Goal: Task Accomplishment & Management: Use online tool/utility

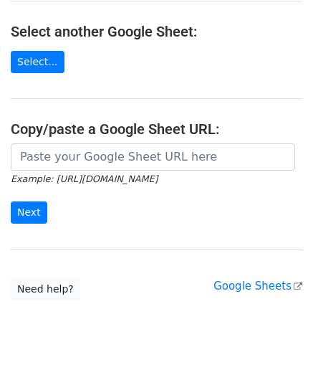
scroll to position [246, 0]
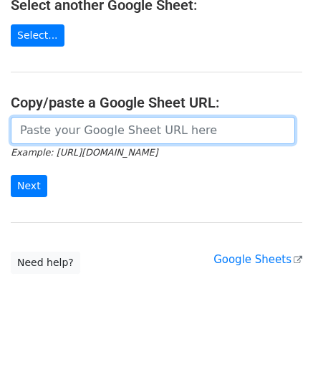
click at [90, 134] on input "url" at bounding box center [153, 130] width 284 height 27
paste input "https://docs.google.com/spreadsheets/d/1ZgET9dlFHVSlFBXu87dro0-92cQsH2XHLdfnTp9…"
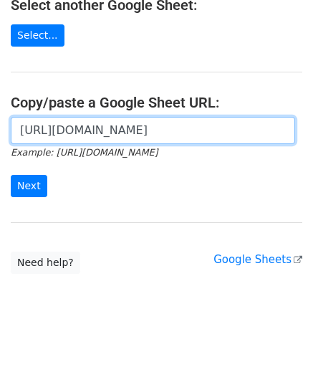
scroll to position [0, 309]
type input "https://docs.google.com/spreadsheets/d/1ZgET9dlFHVSlFBXu87dro0-92cQsH2XHLdfnTp9…"
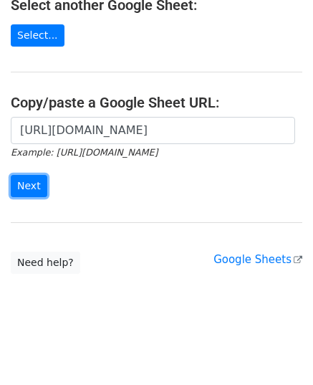
click at [24, 178] on input "Next" at bounding box center [29, 186] width 37 height 22
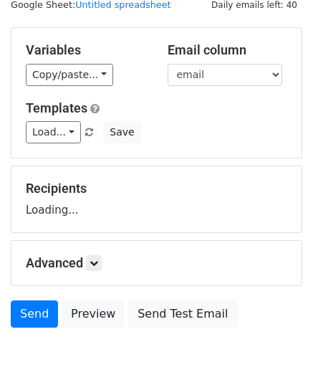
scroll to position [112, 0]
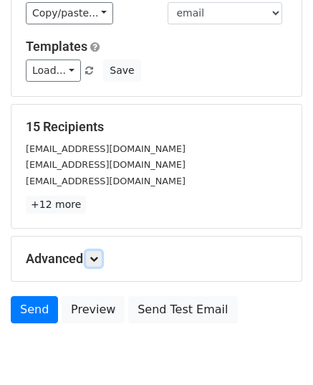
click at [97, 251] on link at bounding box center [94, 259] width 16 height 16
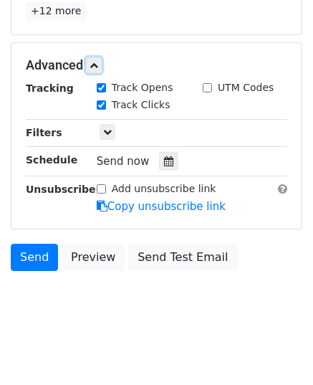
scroll to position [309, 0]
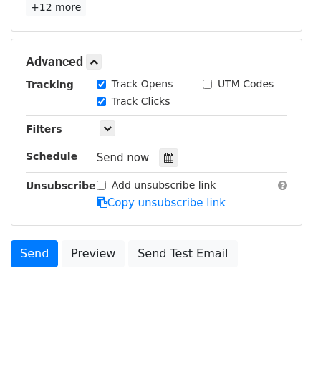
click at [159, 162] on div at bounding box center [168, 157] width 19 height 19
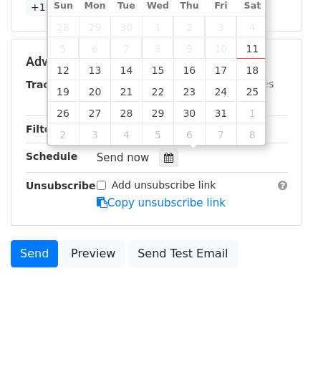
type input "2025-10-13 12:00"
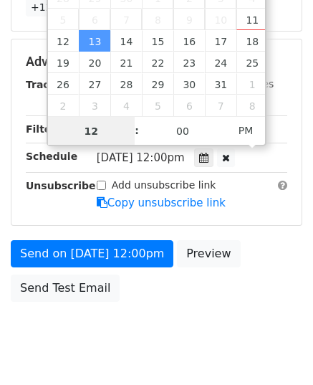
type input "9"
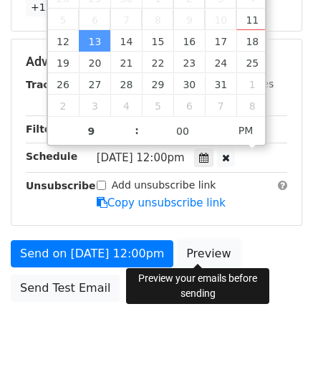
type input "2025-10-13 21:00"
click at [196, 253] on link "Preview" at bounding box center [208, 253] width 63 height 27
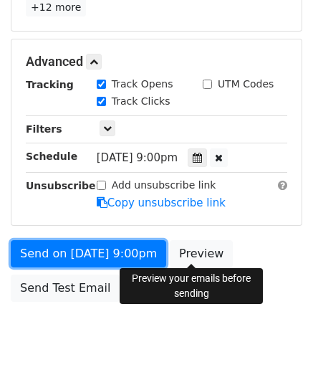
click at [113, 254] on link "Send on Oct 13 at 9:00pm" at bounding box center [88, 253] width 155 height 27
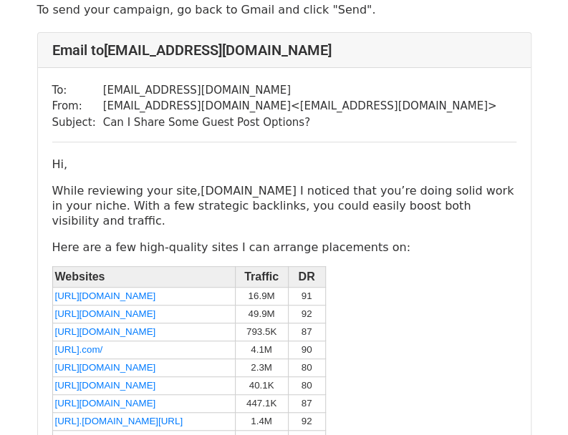
scroll to position [143, 0]
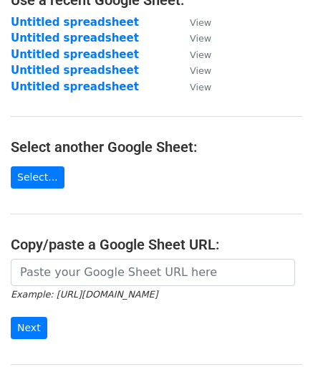
scroll to position [246, 0]
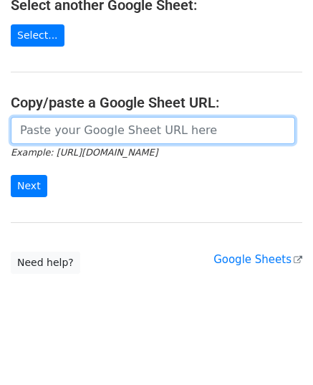
click at [107, 127] on input "url" at bounding box center [153, 130] width 284 height 27
paste input "https://docs.google.com/spreadsheets/d/1BrMvc4p7jaotLCevOBcpOF-bxTCXmzP6NF0G7as…"
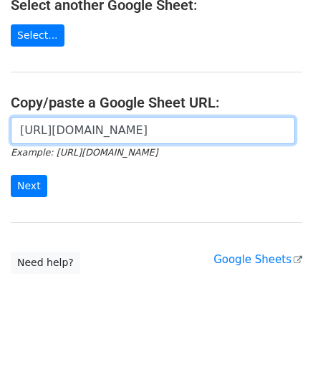
scroll to position [0, 316]
type input "https://docs.google.com/spreadsheets/d/1BrMvc4p7jaotLCevOBcpOF-bxTCXmzP6NF0G7as…"
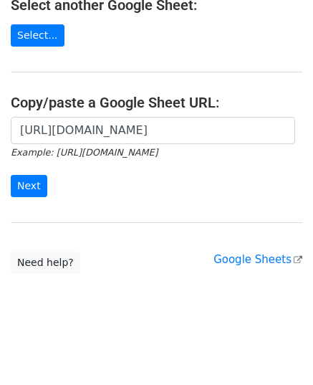
scroll to position [0, 0]
click at [2, 173] on div "https://docs.google.com/spreadsheets/d/1BrMvc4p7jaotLCevOBcpOF-bxTCXmzP6NF0G7as…" at bounding box center [156, 164] width 313 height 95
click at [21, 184] on input "Next" at bounding box center [29, 186] width 37 height 22
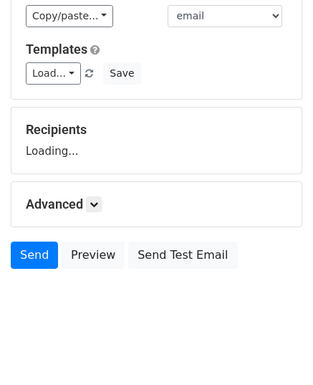
scroll to position [112, 0]
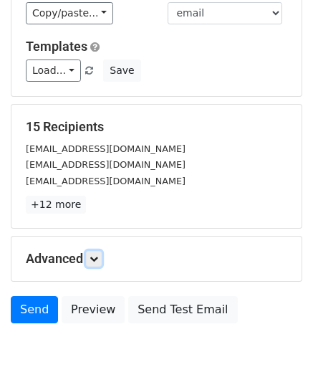
click at [96, 254] on icon at bounding box center [94, 258] width 9 height 9
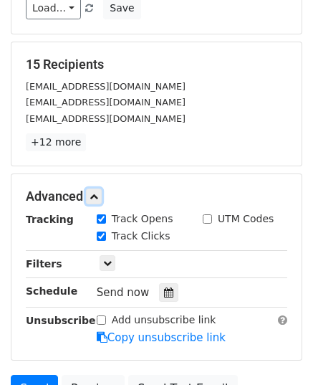
scroll to position [255, 0]
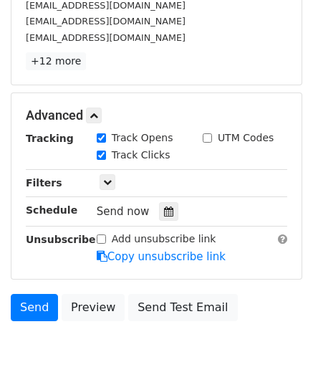
click at [167, 210] on div at bounding box center [168, 211] width 19 height 19
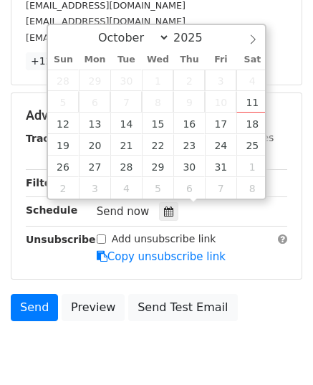
type input "2025-10-14 12:00"
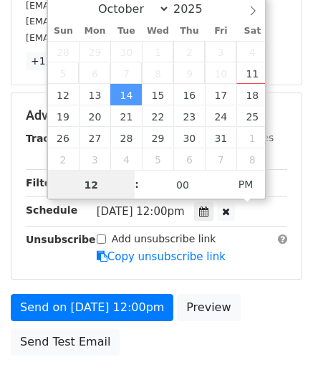
type input "9"
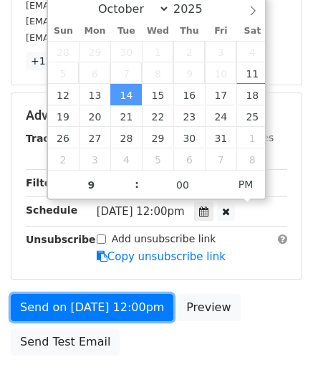
type input "2025-10-14 21:00"
click at [84, 302] on link "Send on Oct 14 at 12:00pm" at bounding box center [92, 307] width 163 height 27
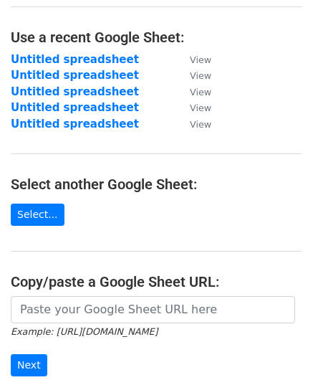
scroll to position [143, 0]
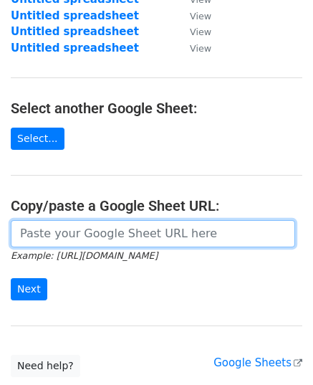
click at [117, 231] on input "url" at bounding box center [153, 233] width 284 height 27
paste input "https://docs.google.com/spreadsheets/d/1GlnAka2Gw4xpfv1vzBtwgA_CwGARqUL1Zx1JXdn…"
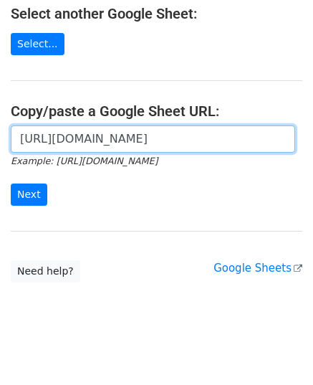
scroll to position [246, 0]
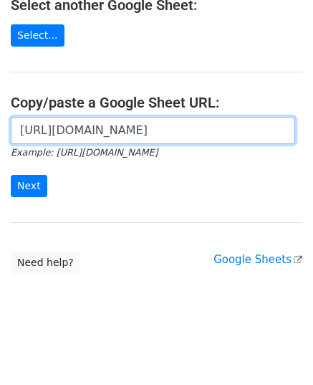
type input "https://docs.google.com/spreadsheets/d/1GlnAka2Gw4xpfv1vzBtwgA_CwGARqUL1Zx1JXdn…"
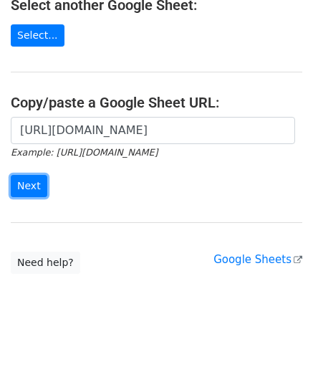
scroll to position [0, 0]
click at [26, 175] on input "Next" at bounding box center [29, 186] width 37 height 22
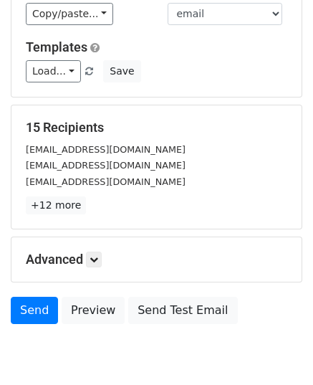
scroll to position [112, 0]
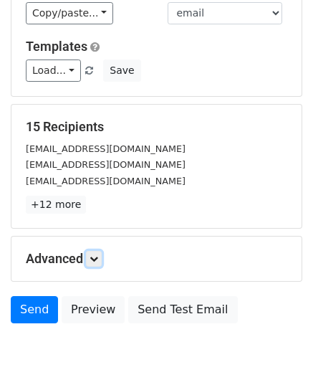
click at [98, 254] on icon at bounding box center [94, 258] width 9 height 9
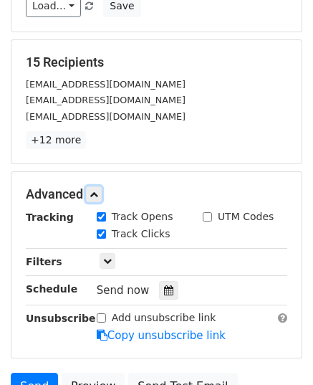
scroll to position [255, 0]
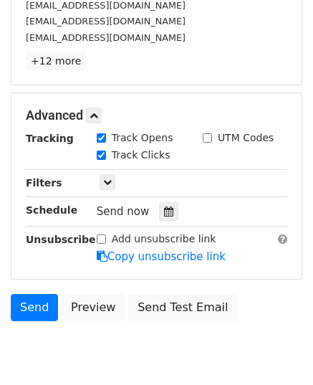
click at [164, 206] on icon at bounding box center [168, 211] width 9 height 10
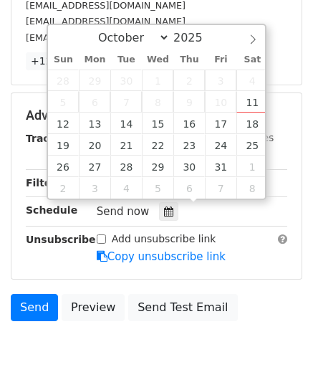
type input "[DATE] 12:00"
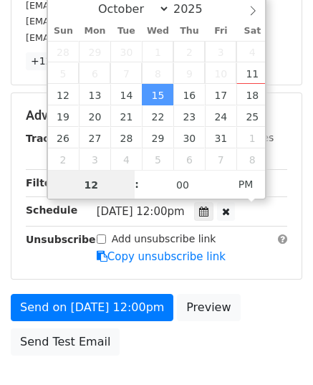
type input "9"
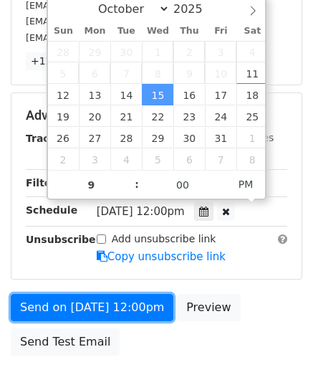
type input "[DATE] 21:00"
click at [99, 304] on link "Send on [DATE] 12:00pm" at bounding box center [92, 307] width 163 height 27
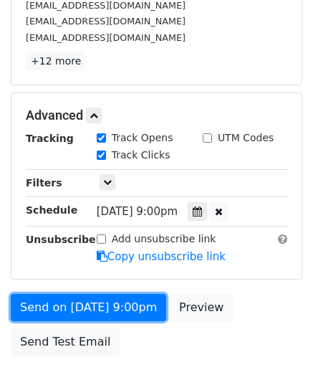
click at [99, 304] on link "Send on [DATE] 9:00pm" at bounding box center [88, 307] width 155 height 27
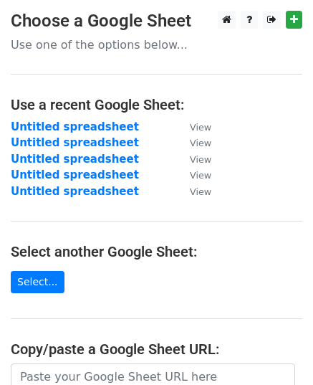
scroll to position [143, 0]
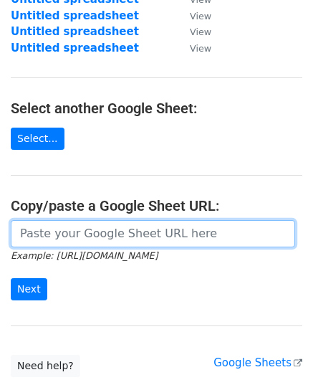
click at [113, 228] on input "url" at bounding box center [153, 233] width 284 height 27
paste input "[URL][DOMAIN_NAME]"
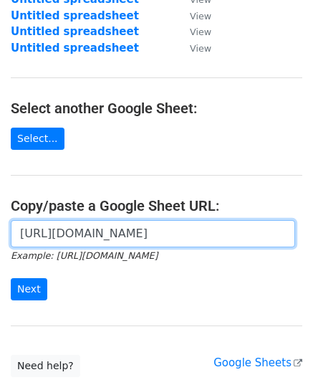
scroll to position [0, 292]
type input "[URL][DOMAIN_NAME]"
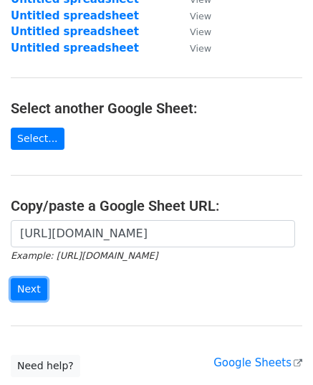
scroll to position [0, 0]
click at [34, 279] on input "Next" at bounding box center [29, 289] width 37 height 22
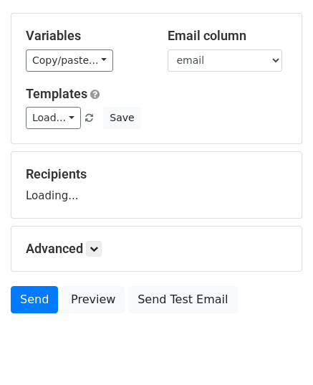
scroll to position [112, 0]
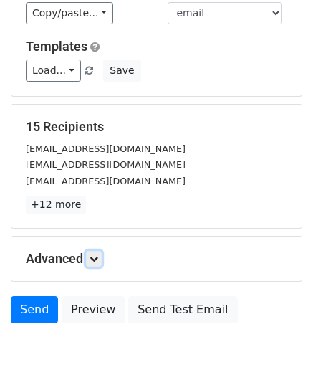
click at [95, 254] on icon at bounding box center [94, 258] width 9 height 9
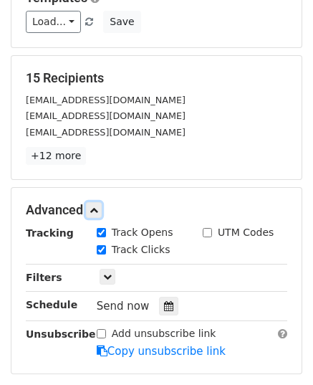
scroll to position [183, 0]
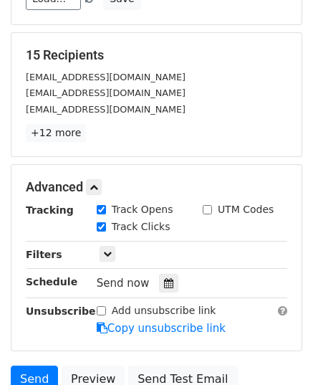
click at [168, 274] on div at bounding box center [168, 283] width 19 height 19
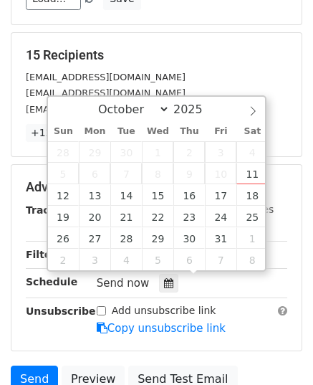
type input "2025-10-16 12:00"
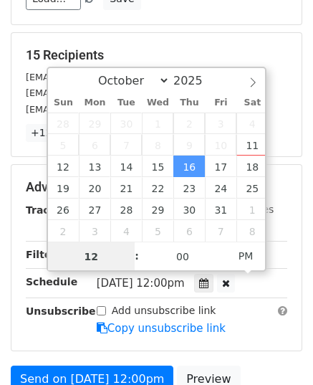
scroll to position [0, 0]
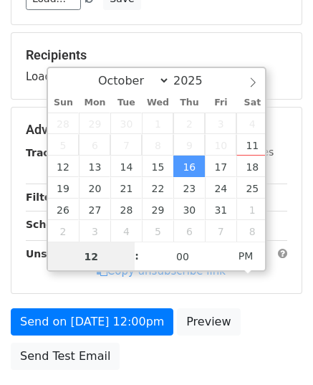
type input "9"
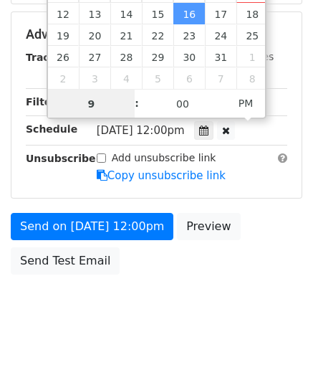
scroll to position [342, 0]
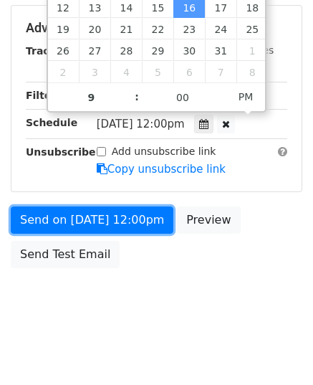
type input "2025-10-16 21:00"
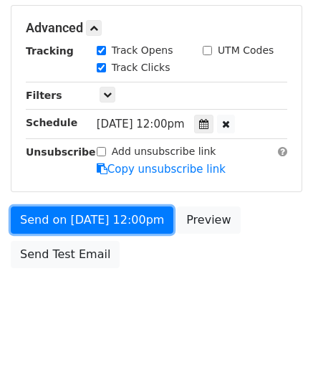
click at [95, 223] on link "Send on Oct 16 at 12:00pm" at bounding box center [92, 219] width 163 height 27
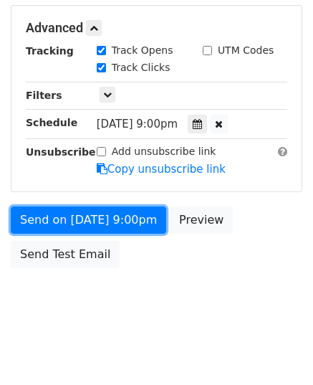
click at [95, 223] on link "Send on Oct 16 at 9:00pm" at bounding box center [88, 219] width 155 height 27
